Goal: Navigation & Orientation: Find specific page/section

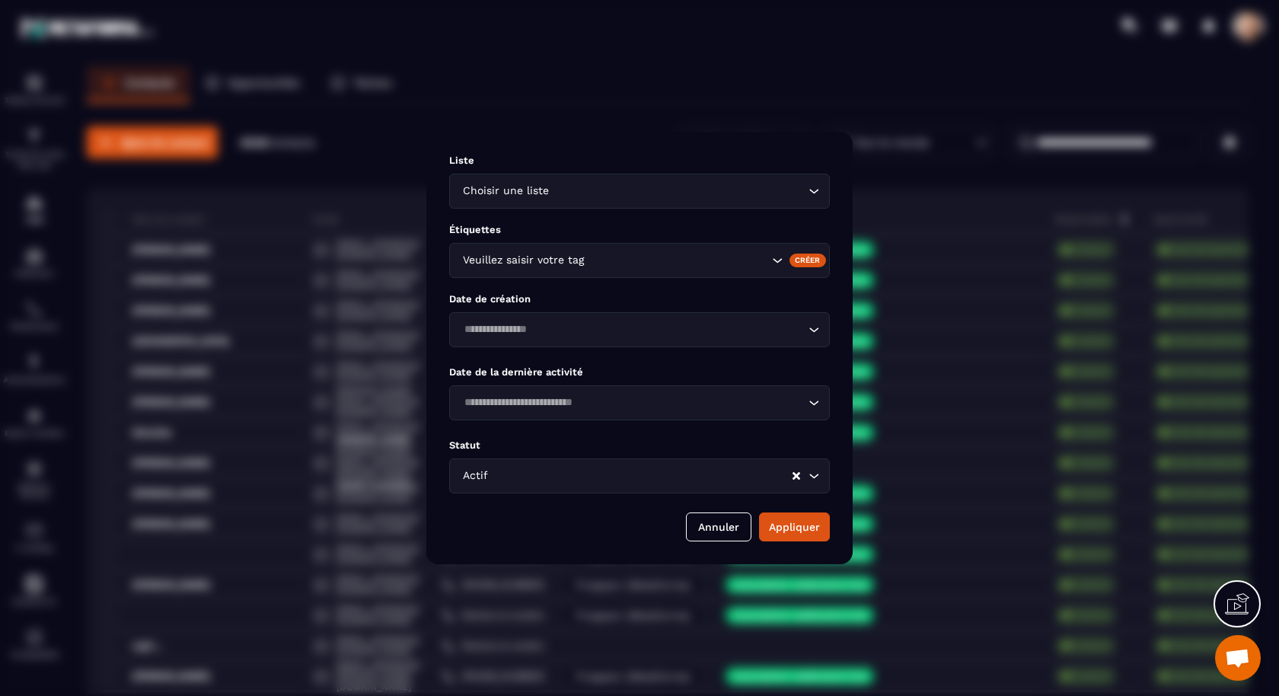
click at [858, 91] on div "Modal window" at bounding box center [639, 348] width 1279 height 696
click at [724, 523] on button "Annuler" at bounding box center [718, 527] width 65 height 29
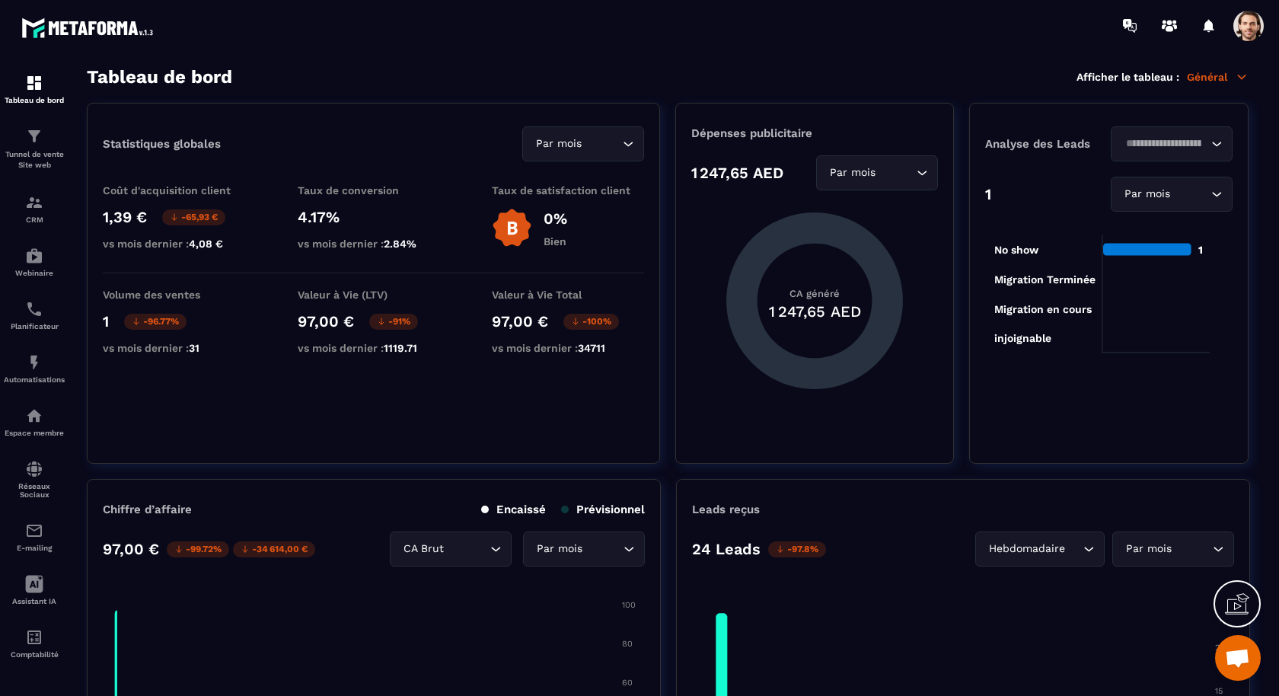
click at [1250, 30] on span at bounding box center [1249, 26] width 30 height 30
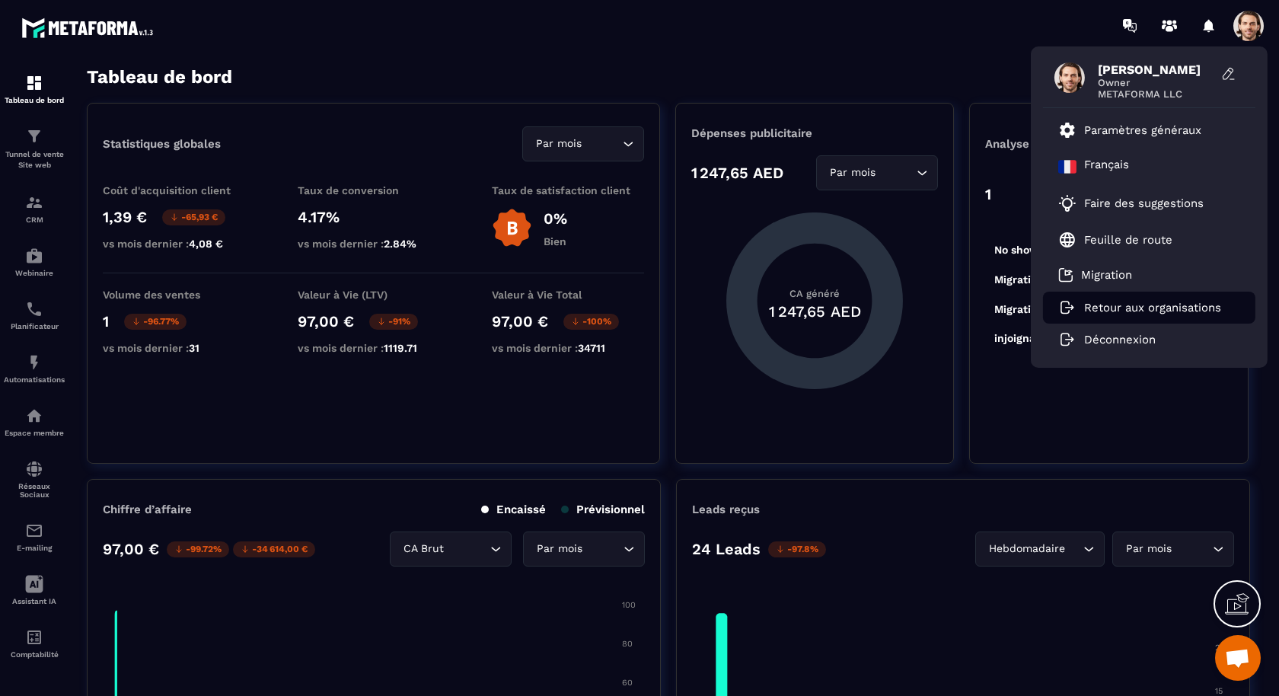
click at [1106, 316] on li "Retour aux organisations" at bounding box center [1149, 308] width 212 height 32
click at [1109, 310] on p "Retour aux organisations" at bounding box center [1152, 308] width 137 height 14
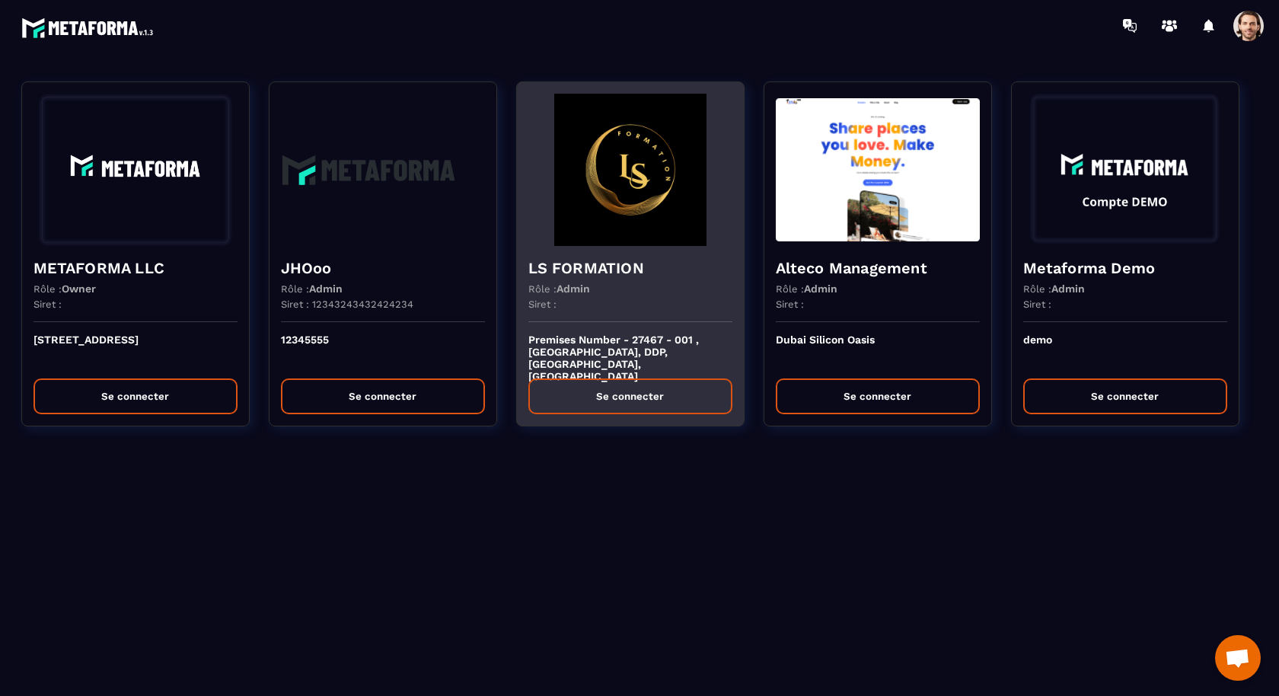
click at [561, 271] on h4 "LS FORMATION" at bounding box center [631, 267] width 204 height 21
